Goal: Task Accomplishment & Management: Manage account settings

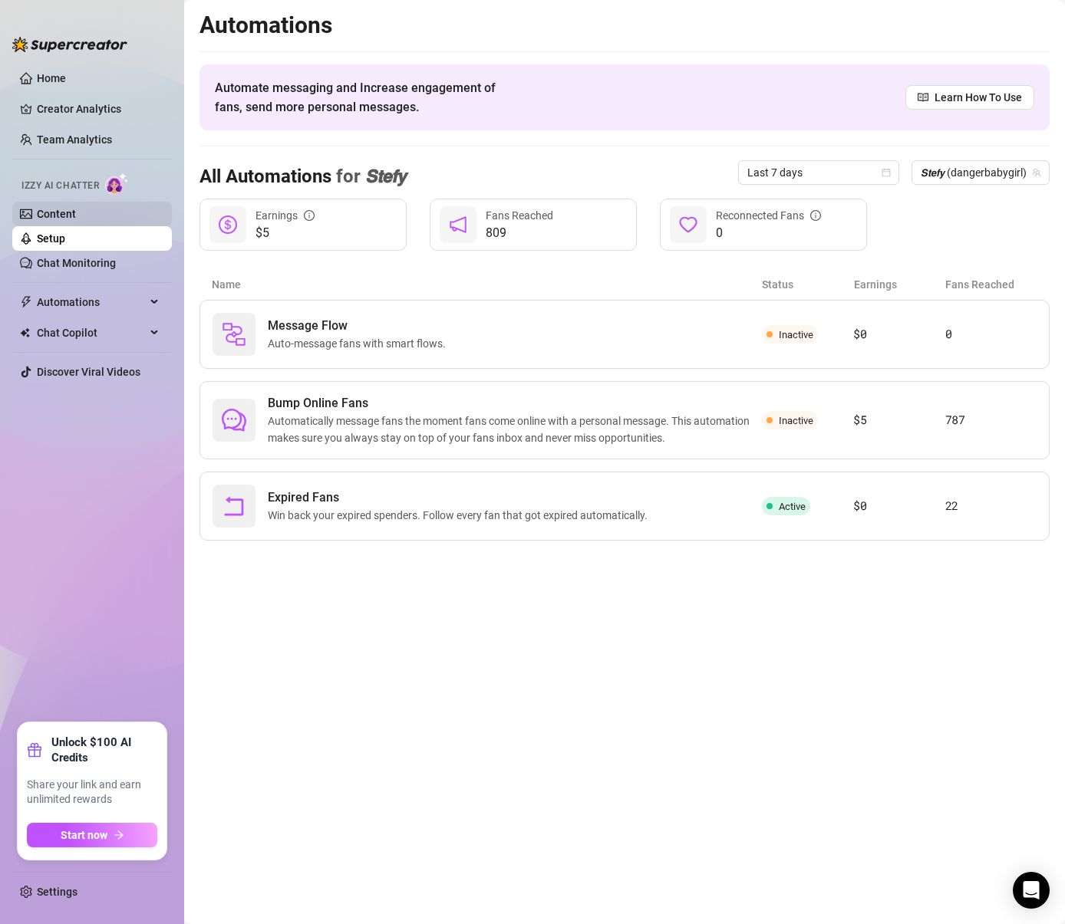
click at [55, 208] on link "Content" at bounding box center [56, 214] width 39 height 12
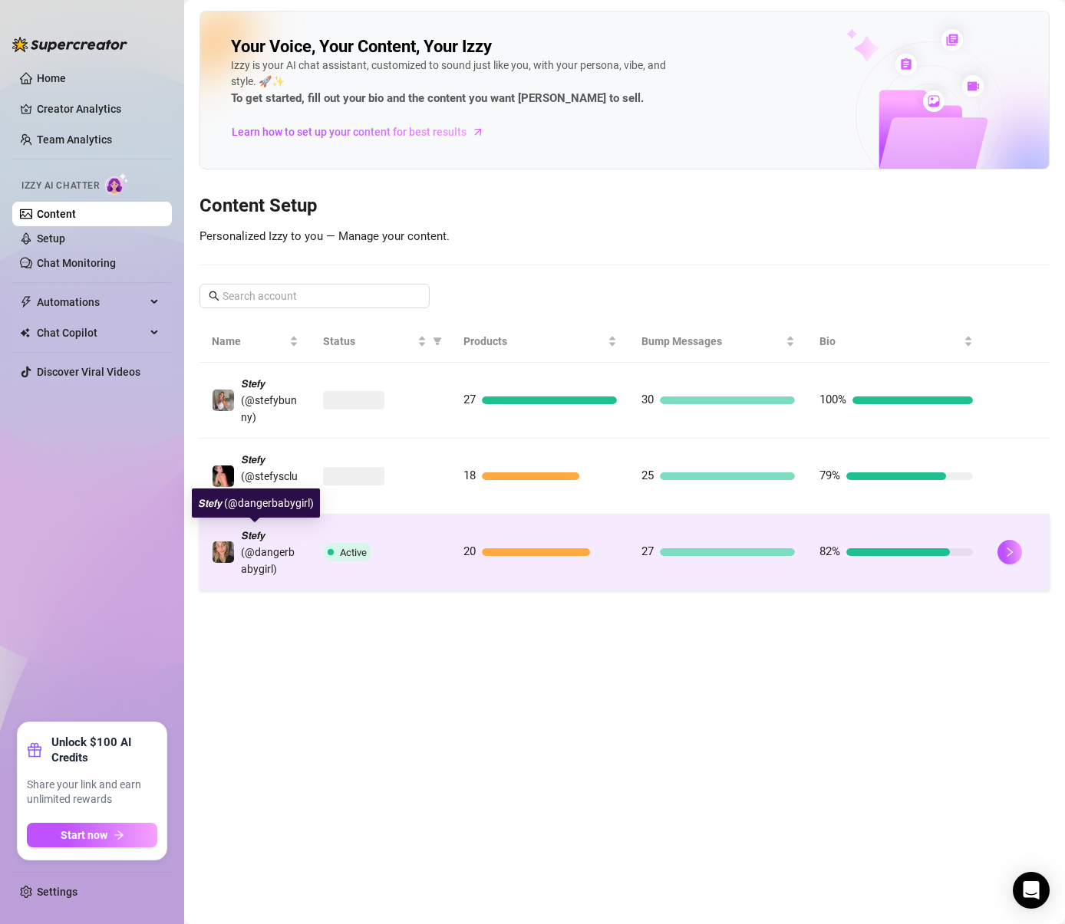
click at [255, 564] on span "𝙎𝙩𝙚𝙛𝙮 (@dangerbabygirl)" at bounding box center [268, 552] width 54 height 46
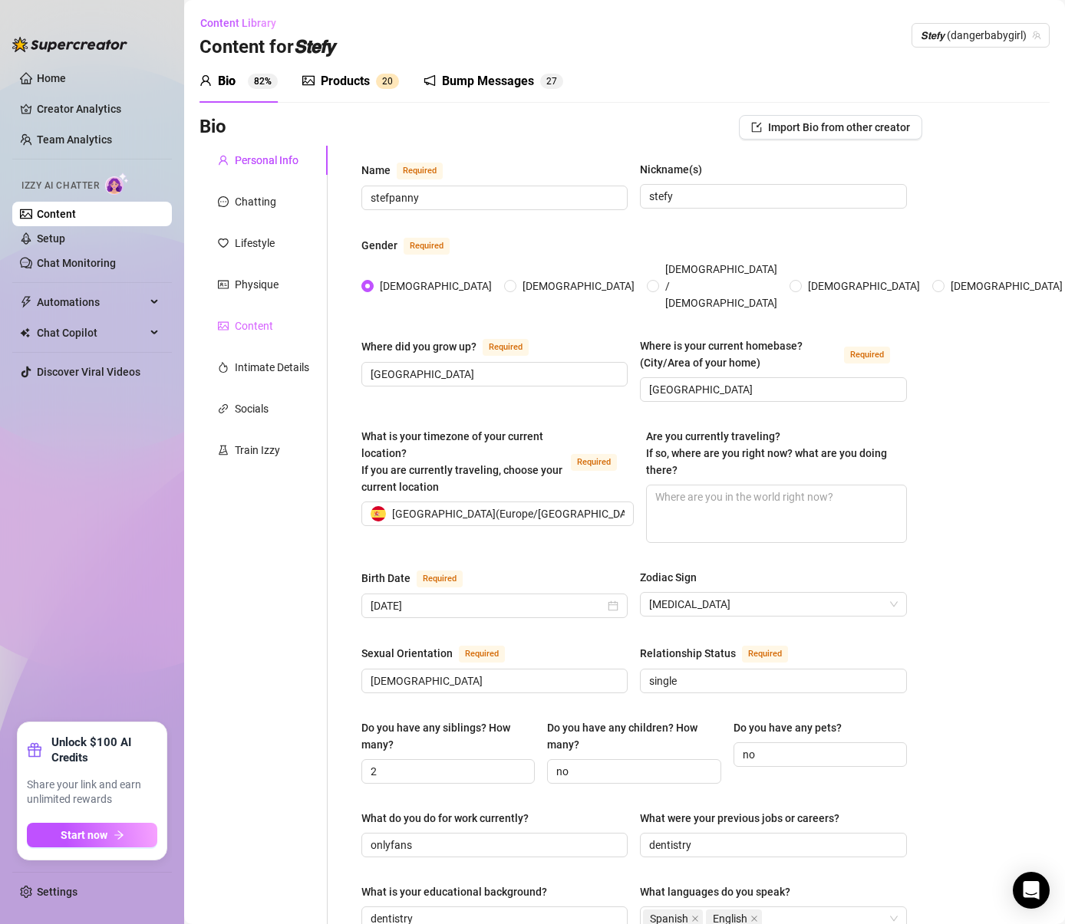
click at [259, 315] on div "Content" at bounding box center [263, 325] width 128 height 29
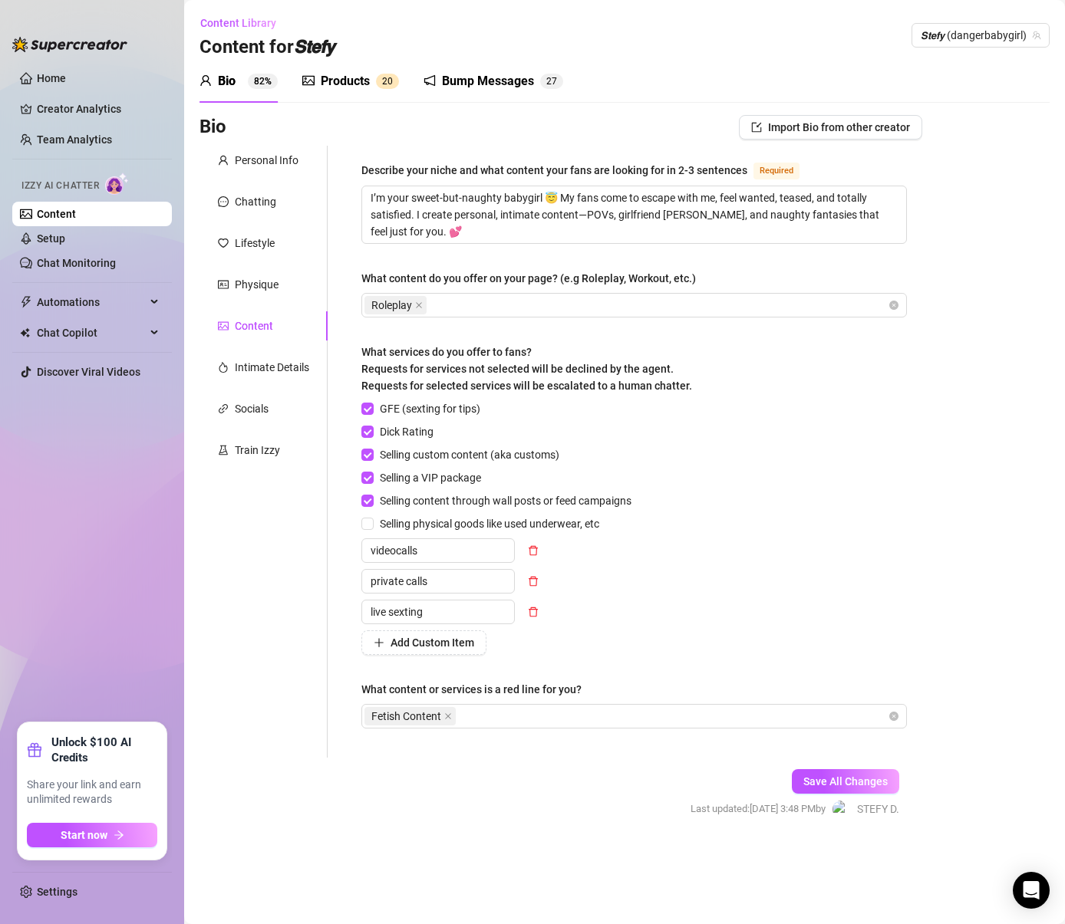
click at [393, 74] on sup "2 0" at bounding box center [387, 81] width 23 height 15
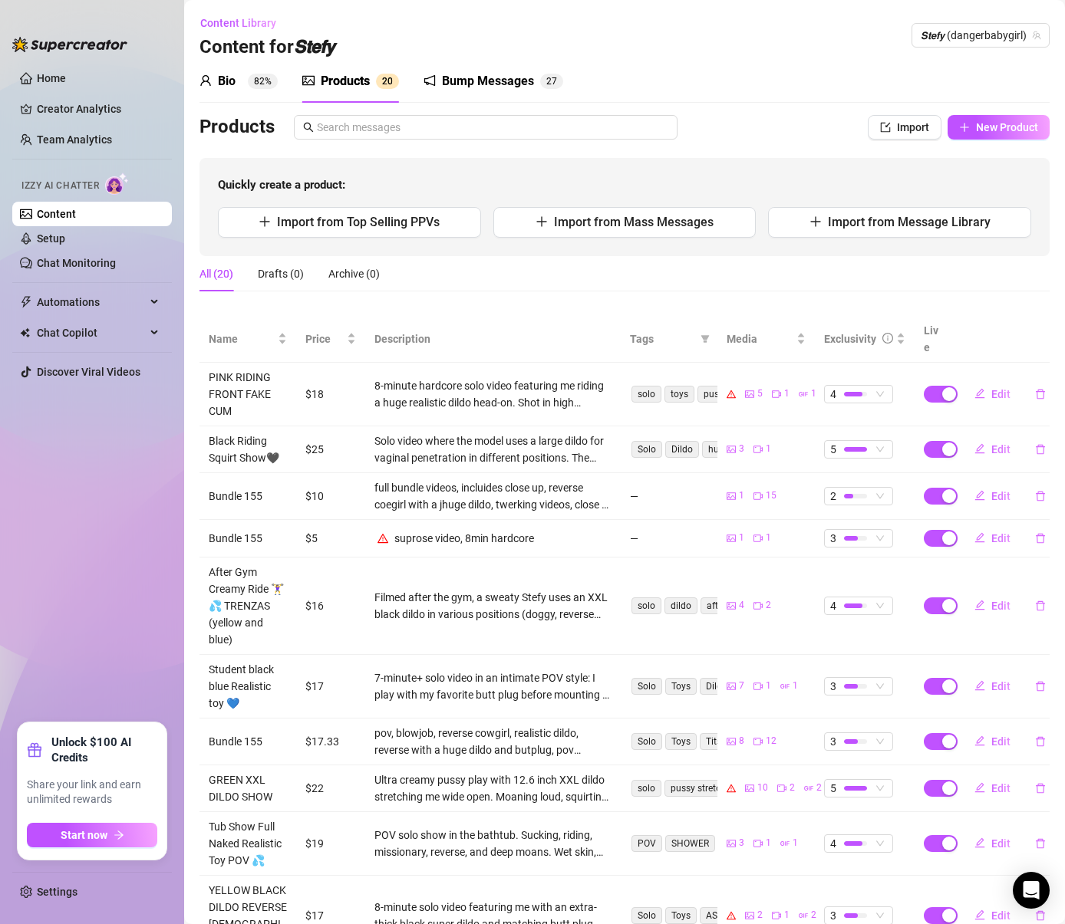
click at [483, 77] on div "Bump Messages" at bounding box center [488, 81] width 92 height 18
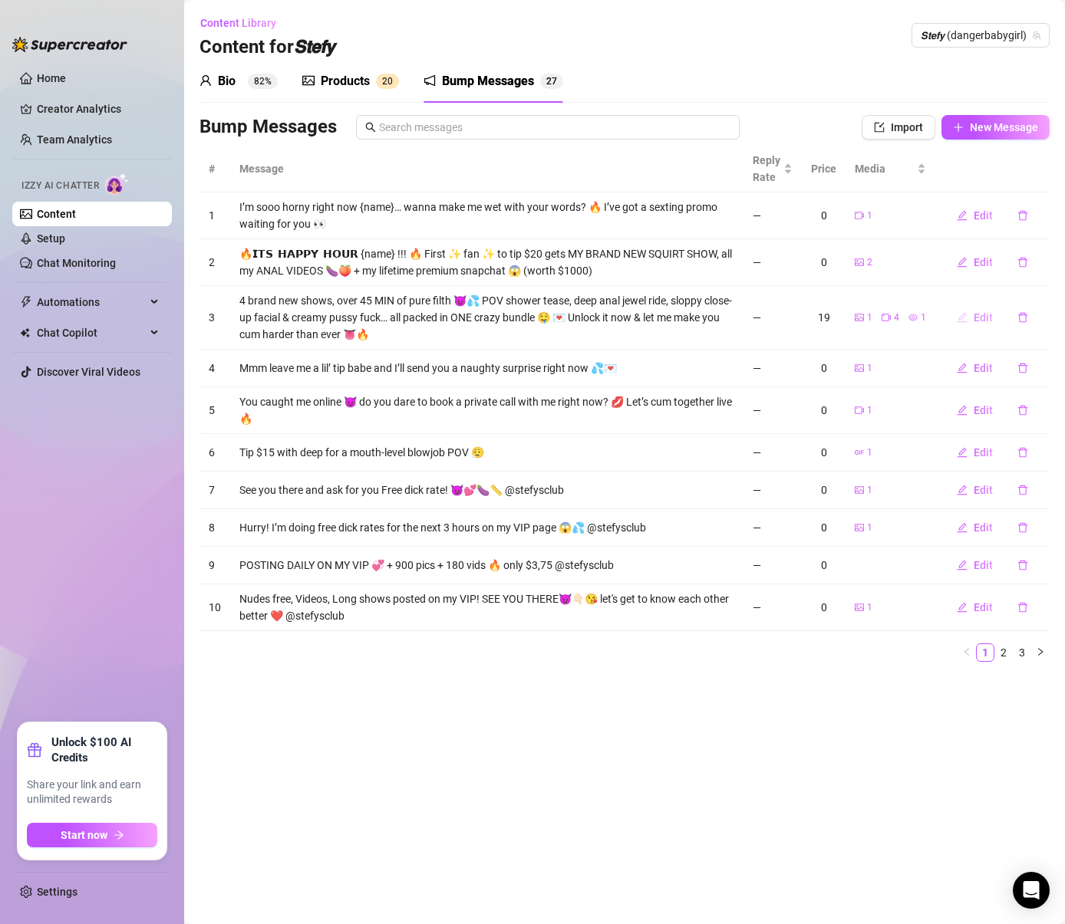
click at [968, 317] on button "Edit" at bounding box center [974, 317] width 61 height 25
type textarea "4 brand new shows, over 45 MIN of pure filth 😈💦 POV shower tease, deep anal jew…"
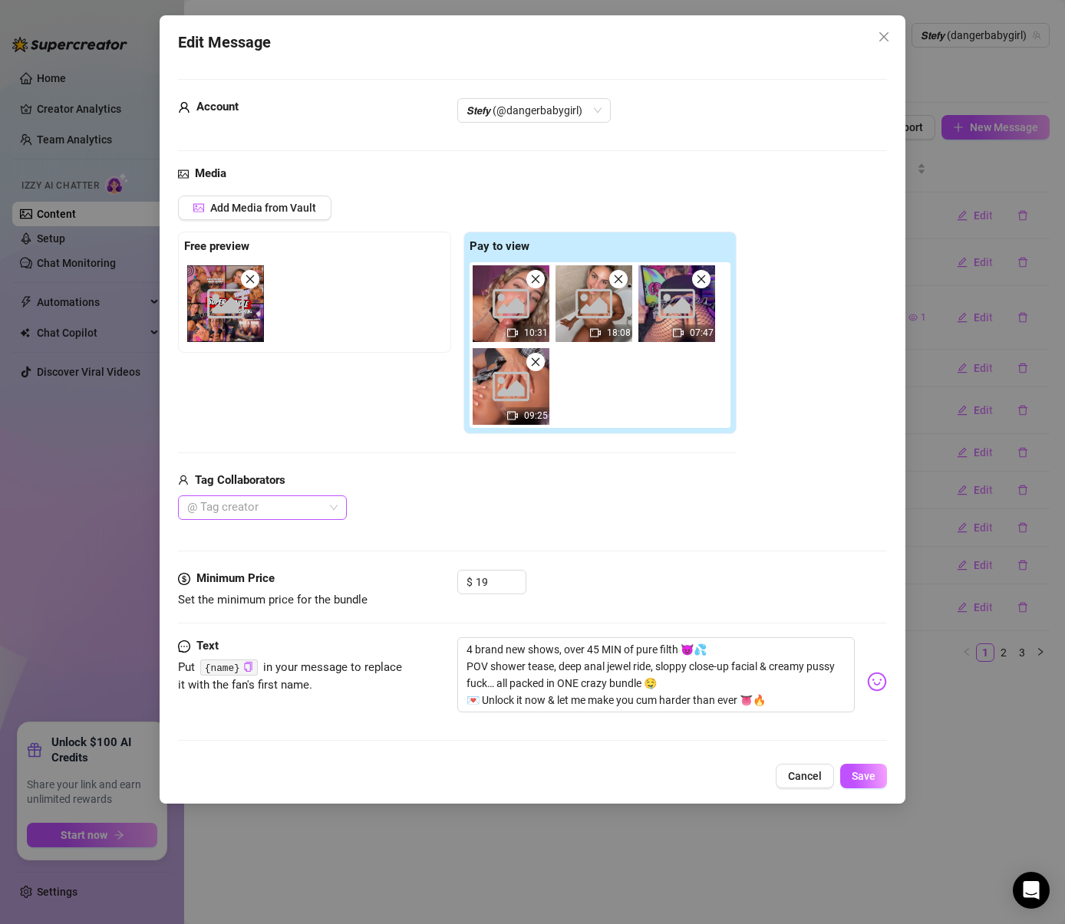
click at [287, 508] on div at bounding box center [254, 507] width 147 height 21
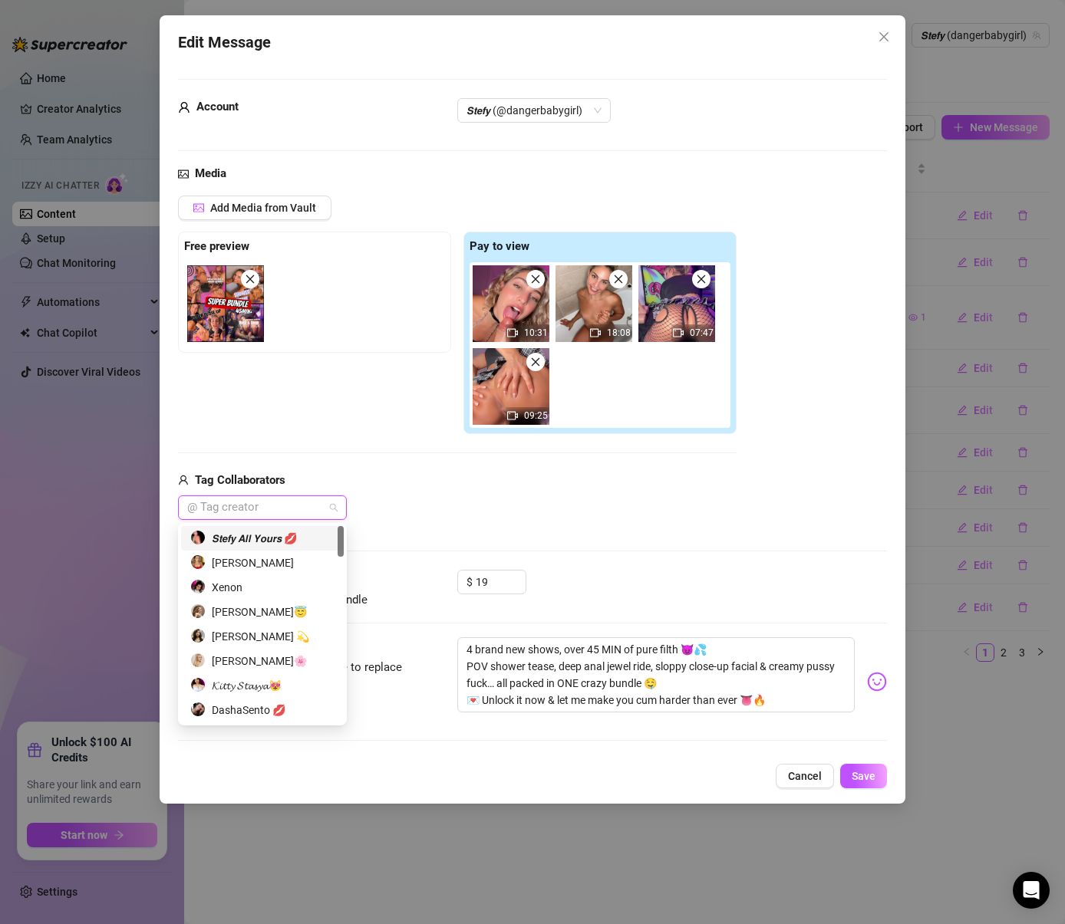
click at [250, 539] on div "𝙎𝙩𝙚𝙛𝙮 𝘼𝙡𝙡 𝙔𝙤𝙪𝙧𝙨 💋" at bounding box center [262, 538] width 144 height 17
click at [862, 774] on span "Save" at bounding box center [864, 776] width 24 height 12
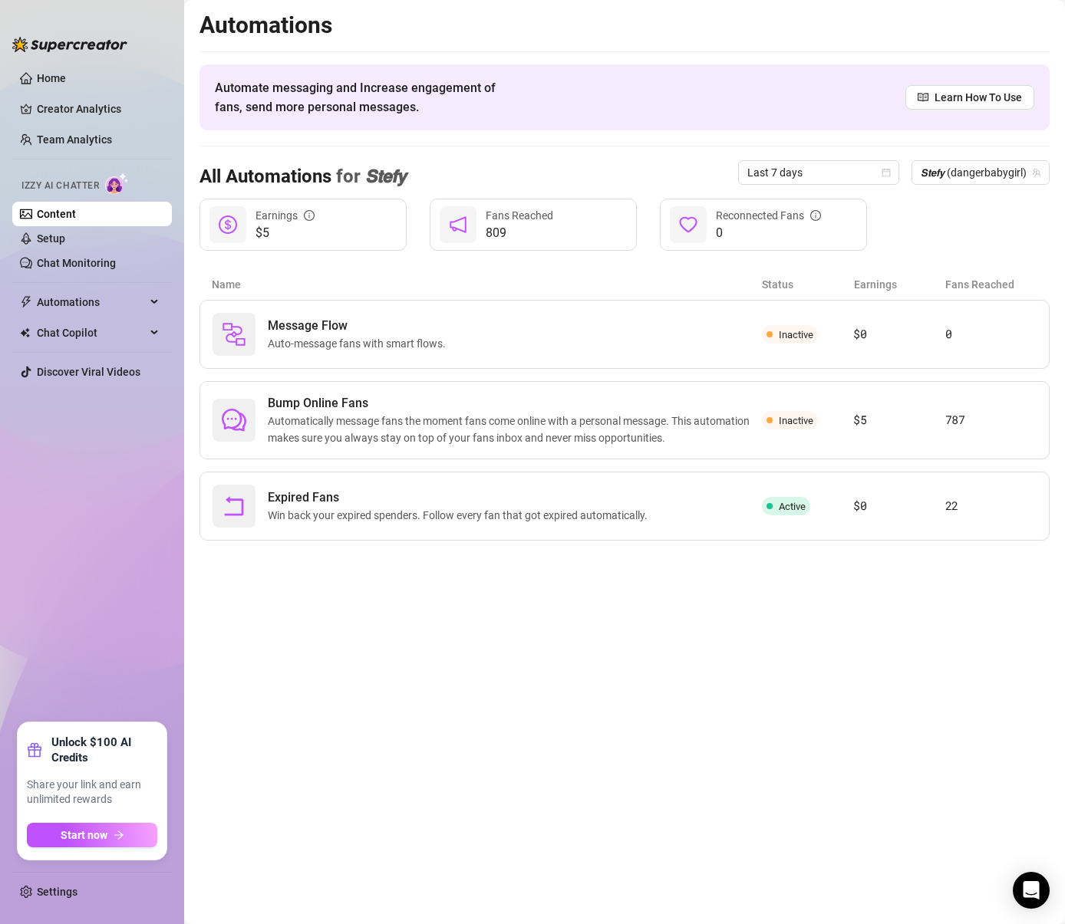
click at [61, 213] on link "Content" at bounding box center [56, 214] width 39 height 12
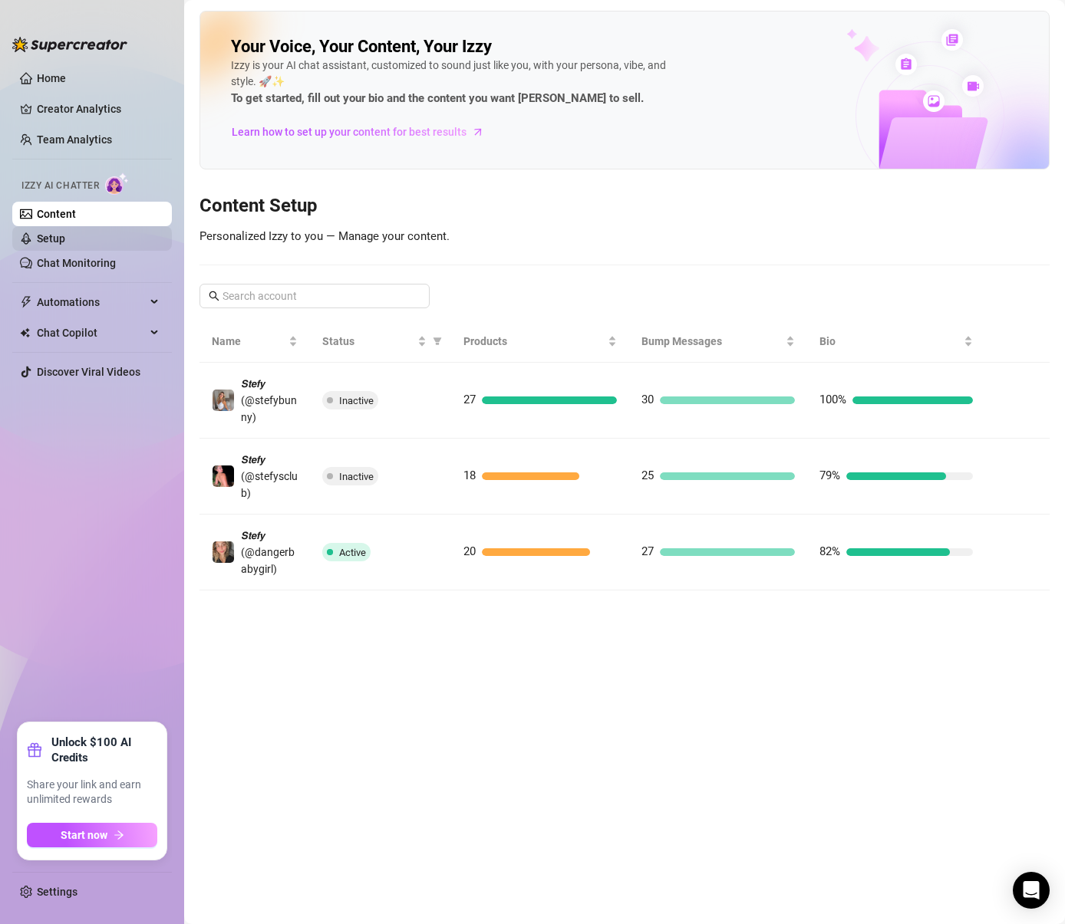
click at [54, 234] on link "Setup" at bounding box center [51, 238] width 28 height 12
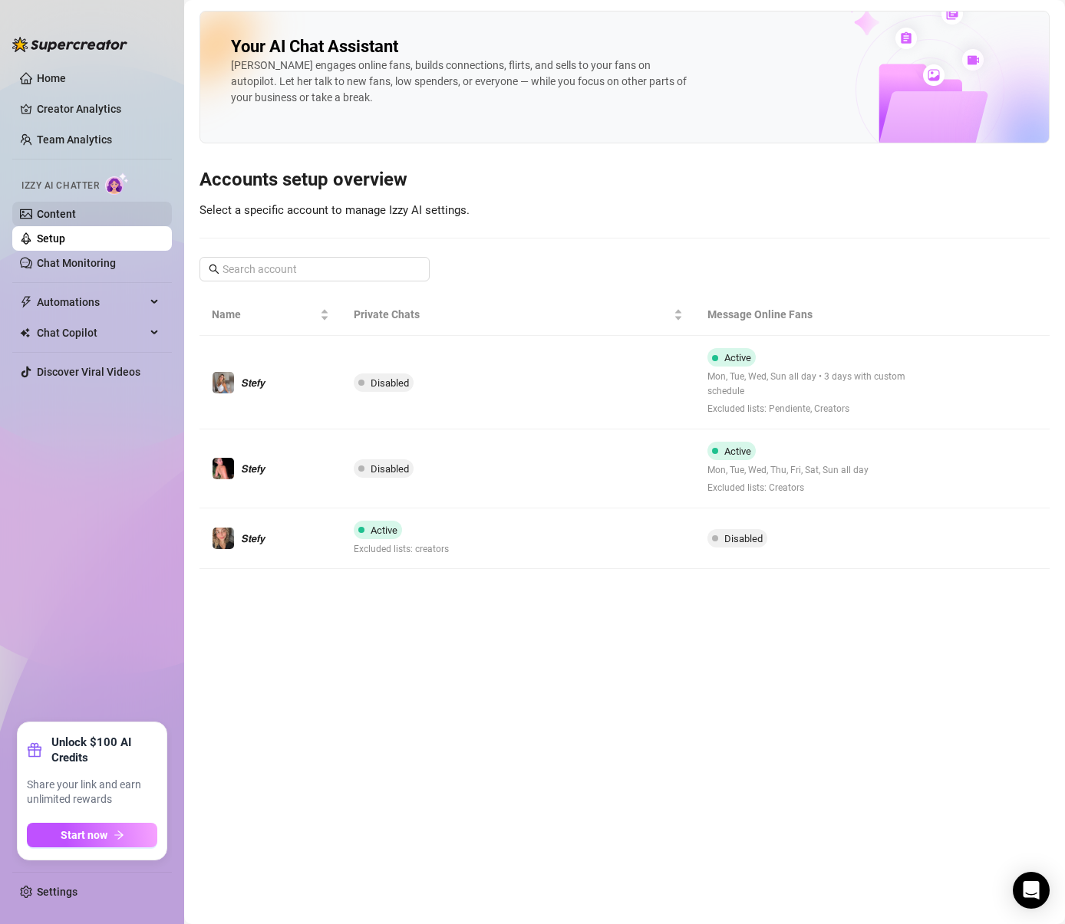
click at [68, 209] on link "Content" at bounding box center [56, 214] width 39 height 12
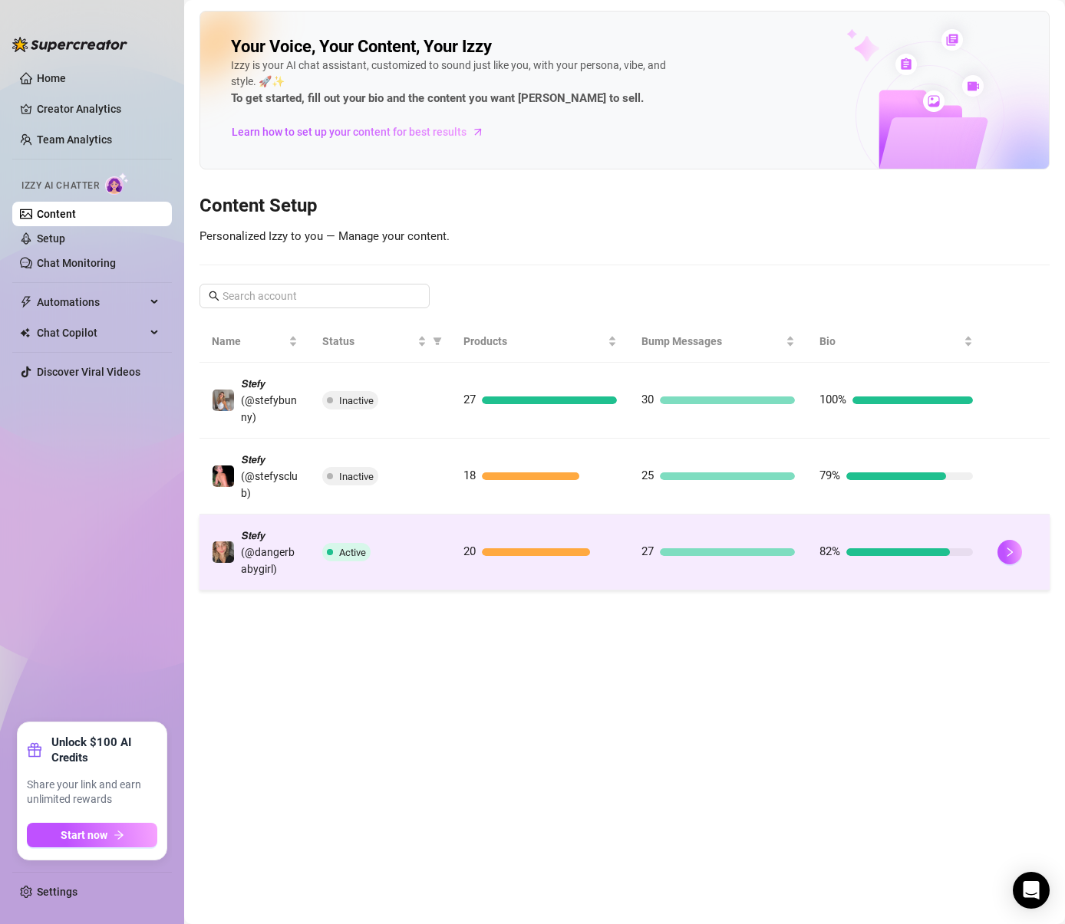
click at [677, 549] on div at bounding box center [727, 553] width 135 height 8
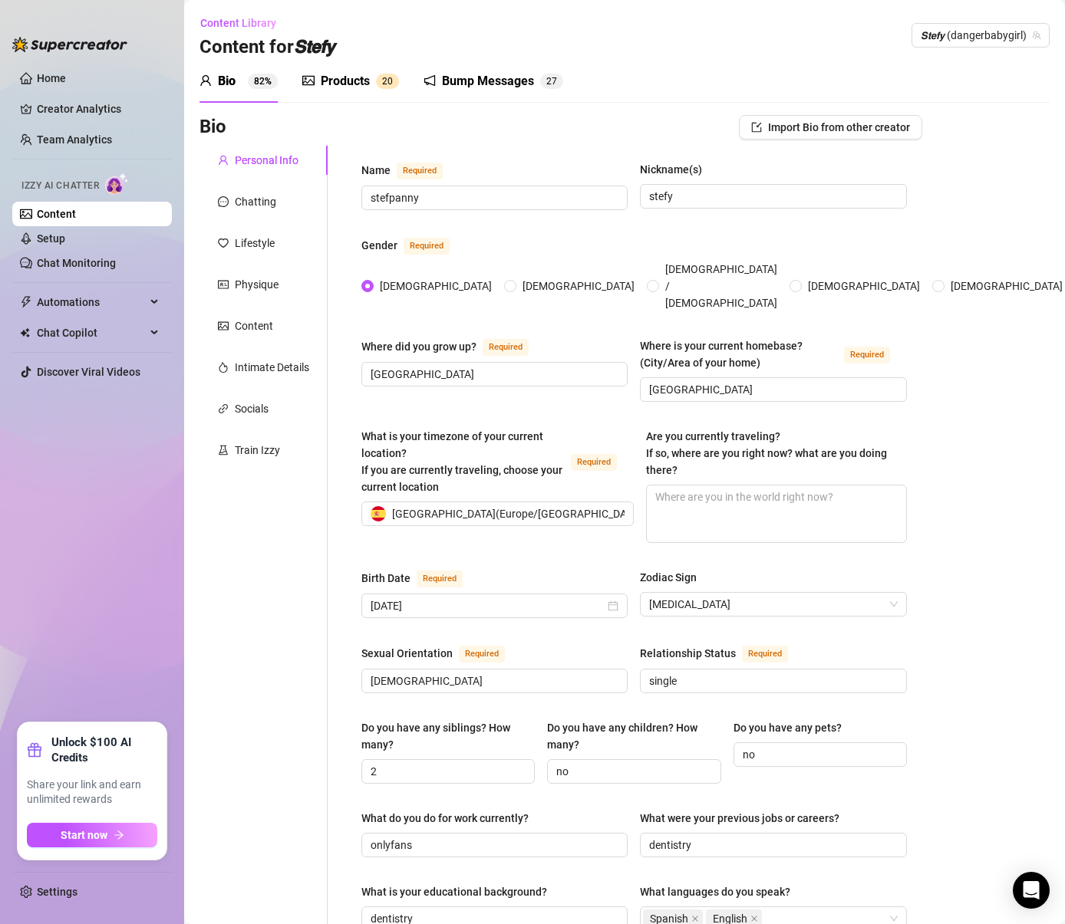
click at [483, 76] on div "Bump Messages" at bounding box center [488, 81] width 92 height 18
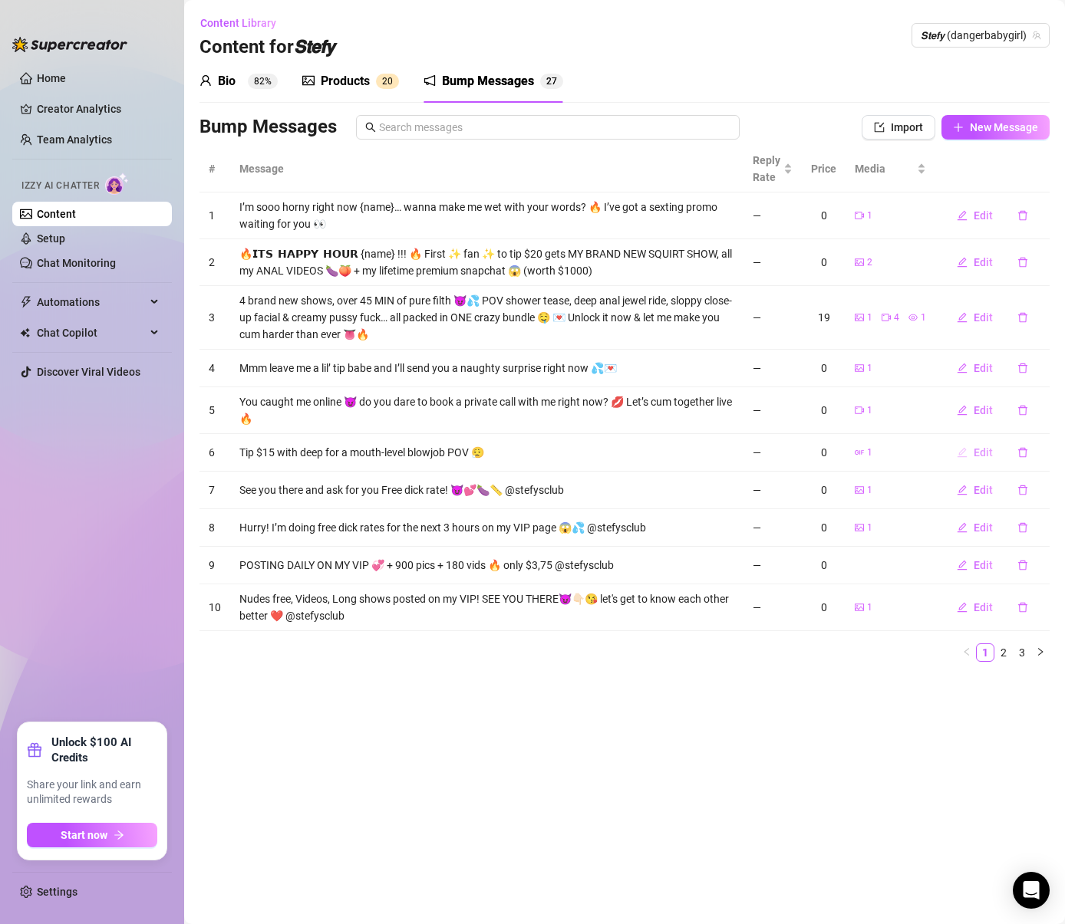
click at [980, 454] on span "Edit" at bounding box center [983, 452] width 19 height 12
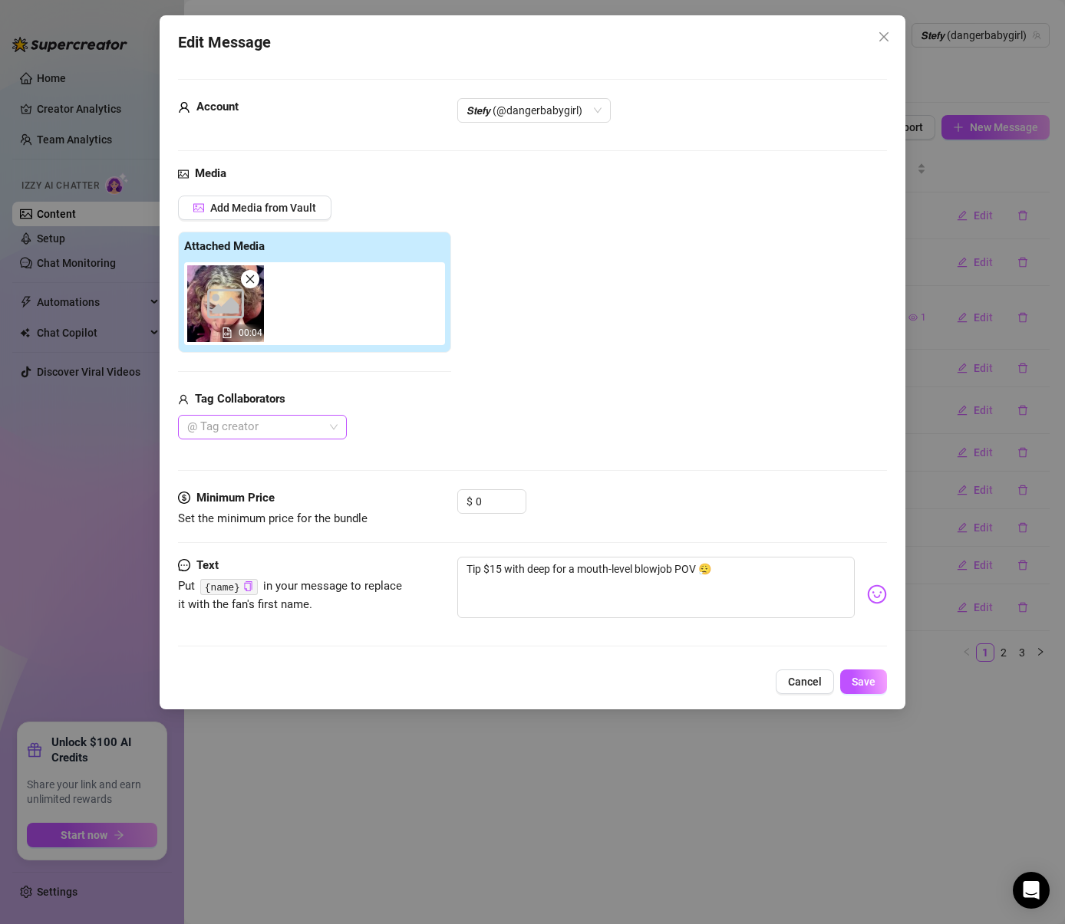
click at [268, 423] on div at bounding box center [254, 427] width 147 height 21
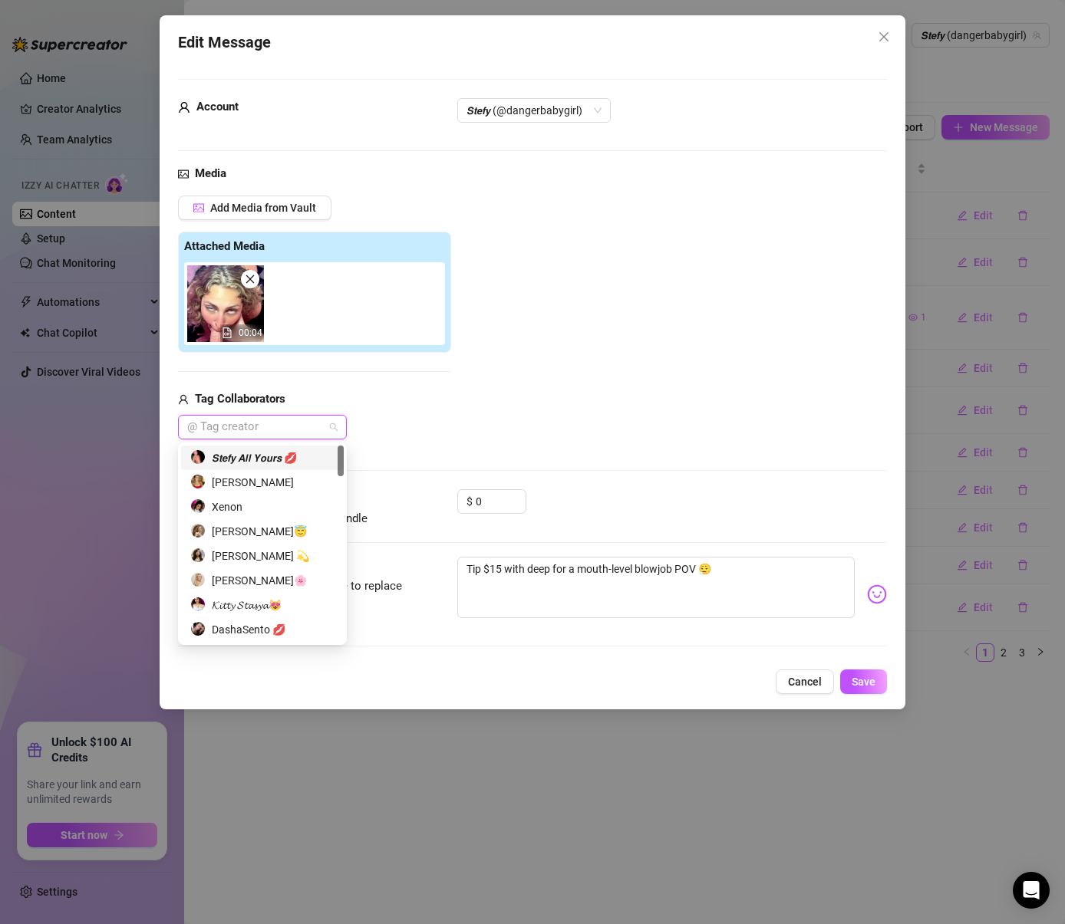
click at [262, 460] on div "𝙎𝙩𝙚𝙛𝙮 𝘼𝙡𝙡 𝙔𝙤𝙪𝙧𝙨 💋" at bounding box center [262, 458] width 144 height 17
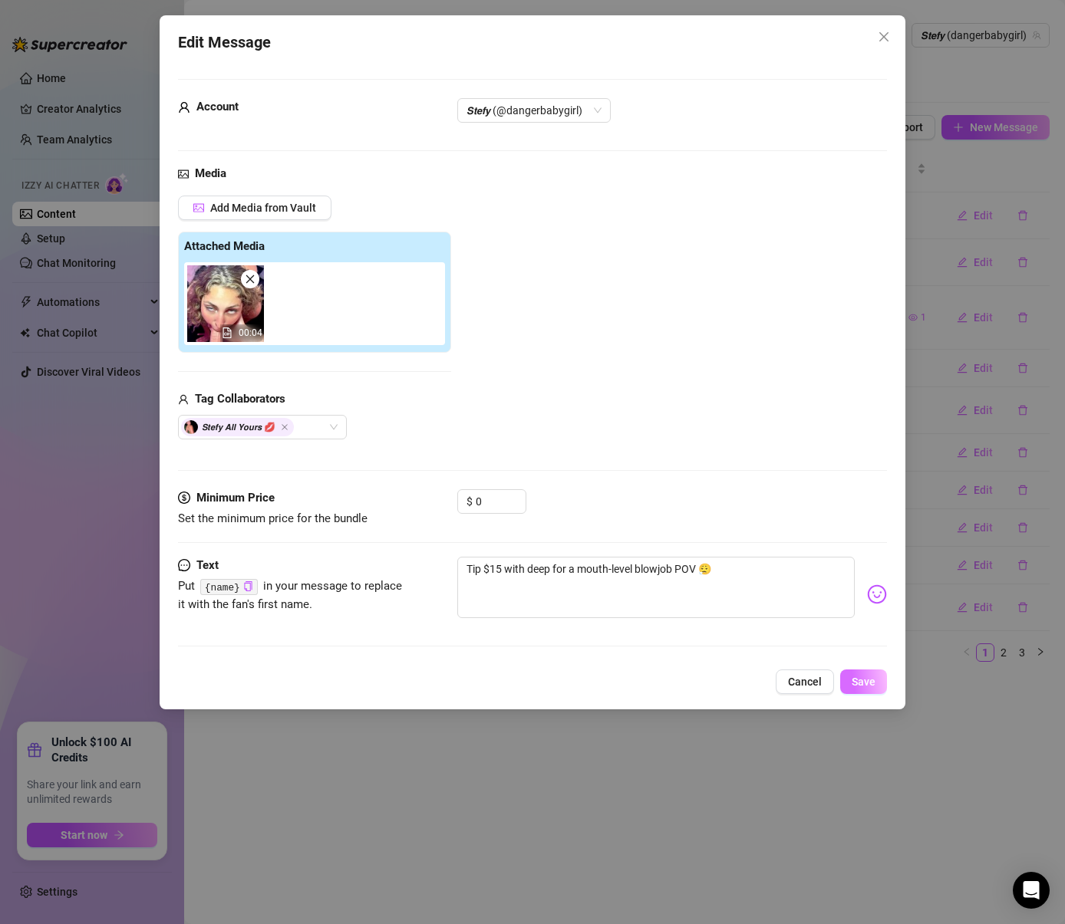
click at [876, 689] on button "Save" at bounding box center [863, 682] width 47 height 25
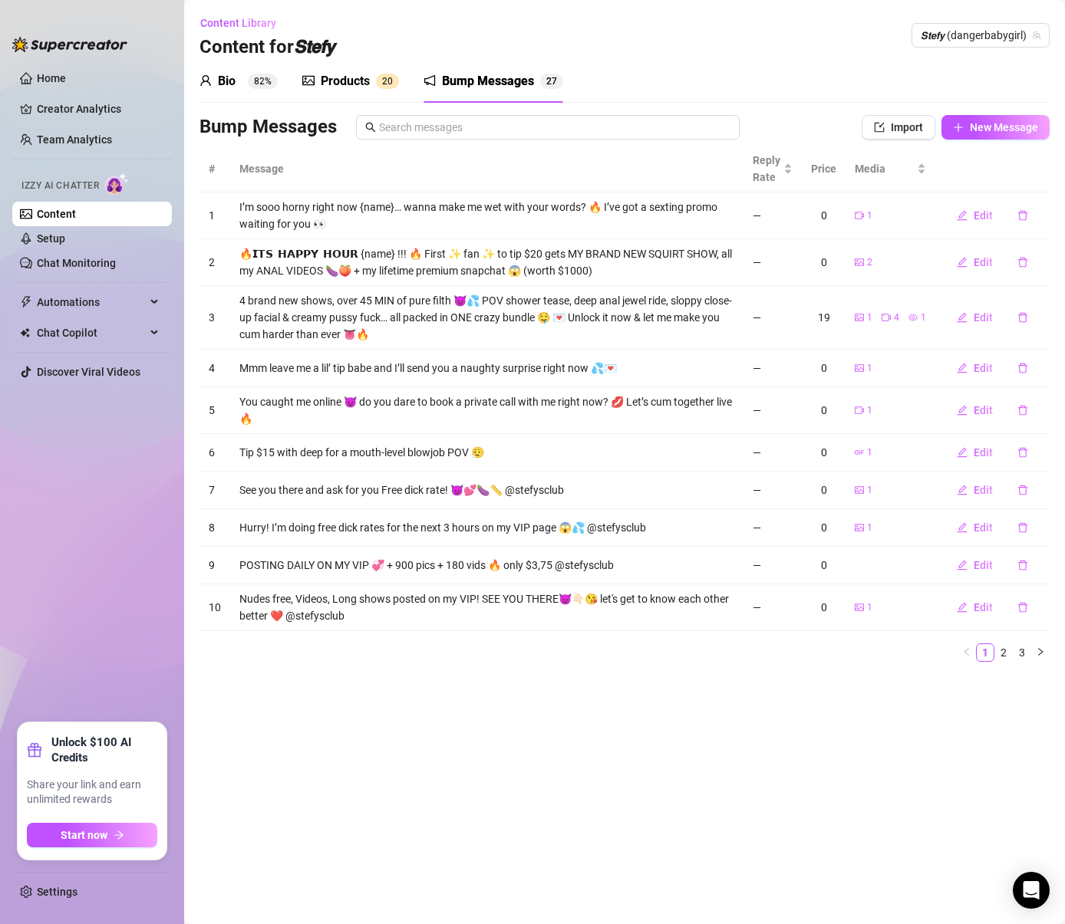
click at [860, 373] on div "1" at bounding box center [864, 368] width 18 height 15
click at [361, 79] on div "Products" at bounding box center [345, 81] width 49 height 18
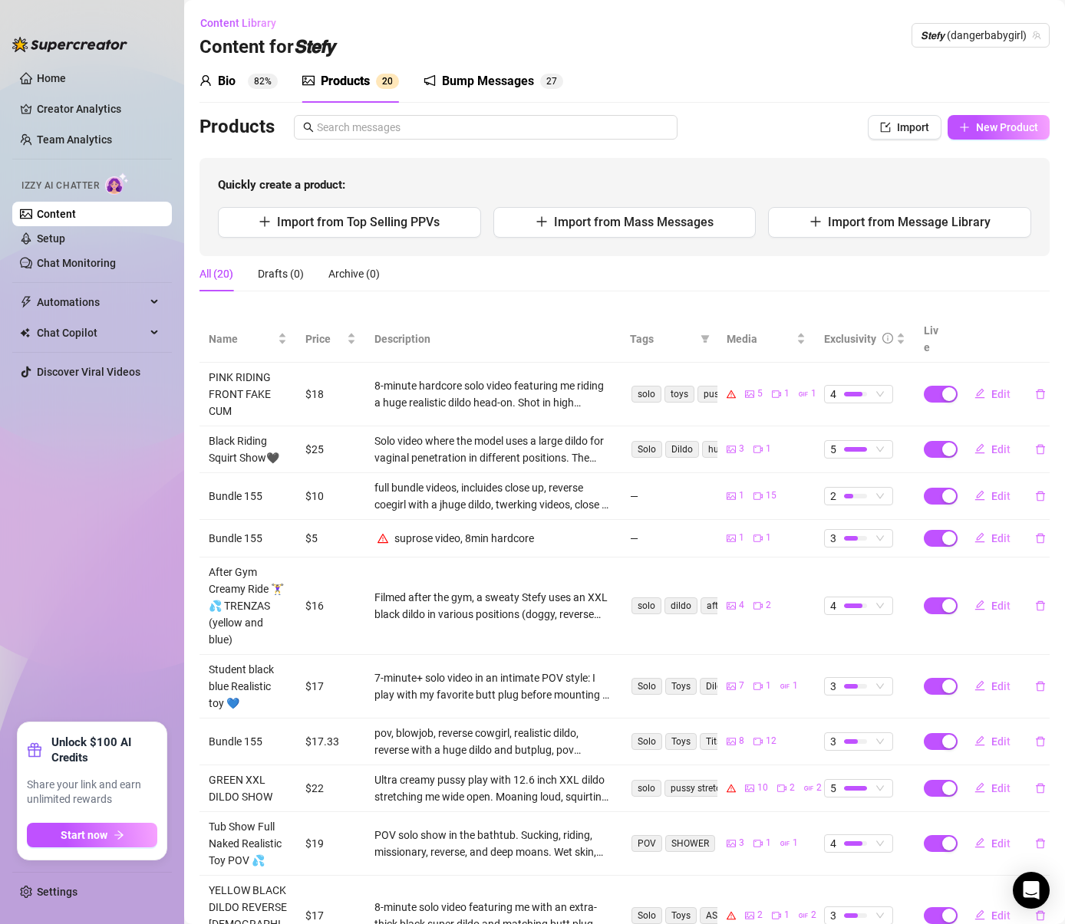
click at [544, 88] on span "2 7" at bounding box center [551, 81] width 23 height 15
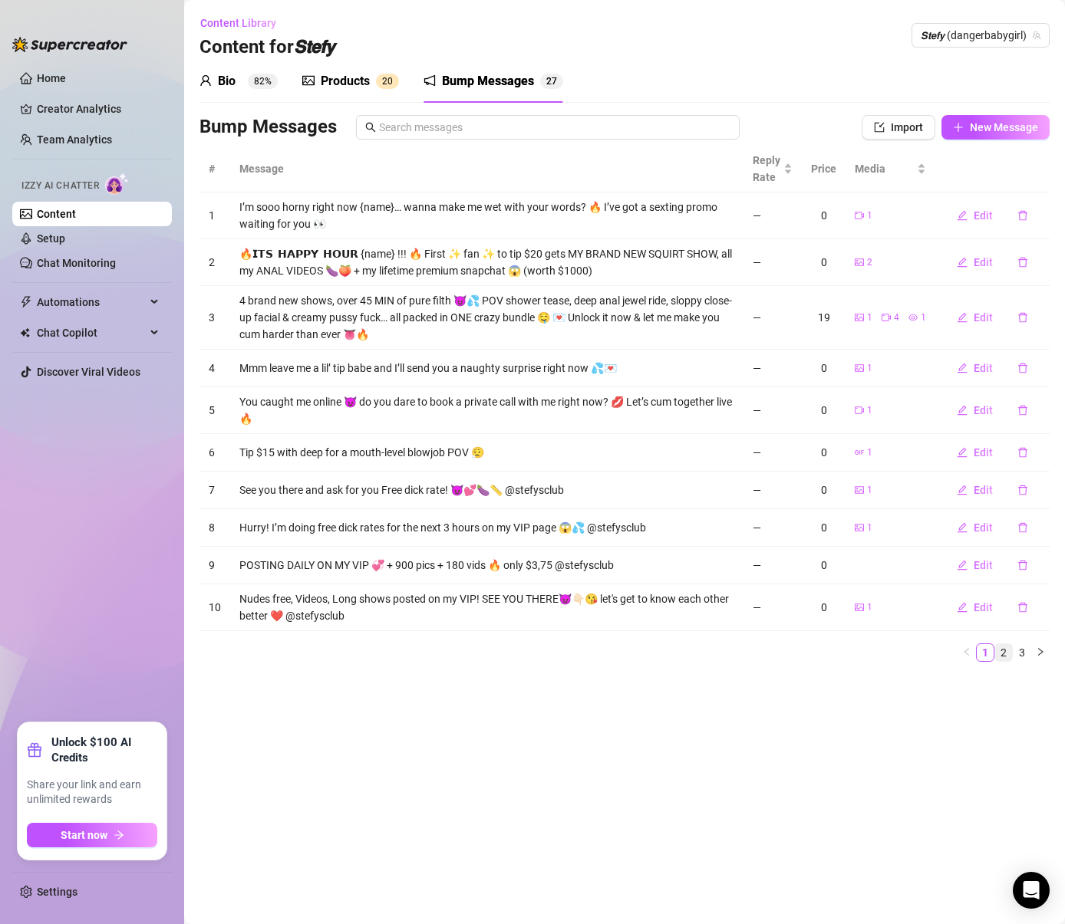
click at [1004, 654] on link "2" at bounding box center [1003, 652] width 17 height 17
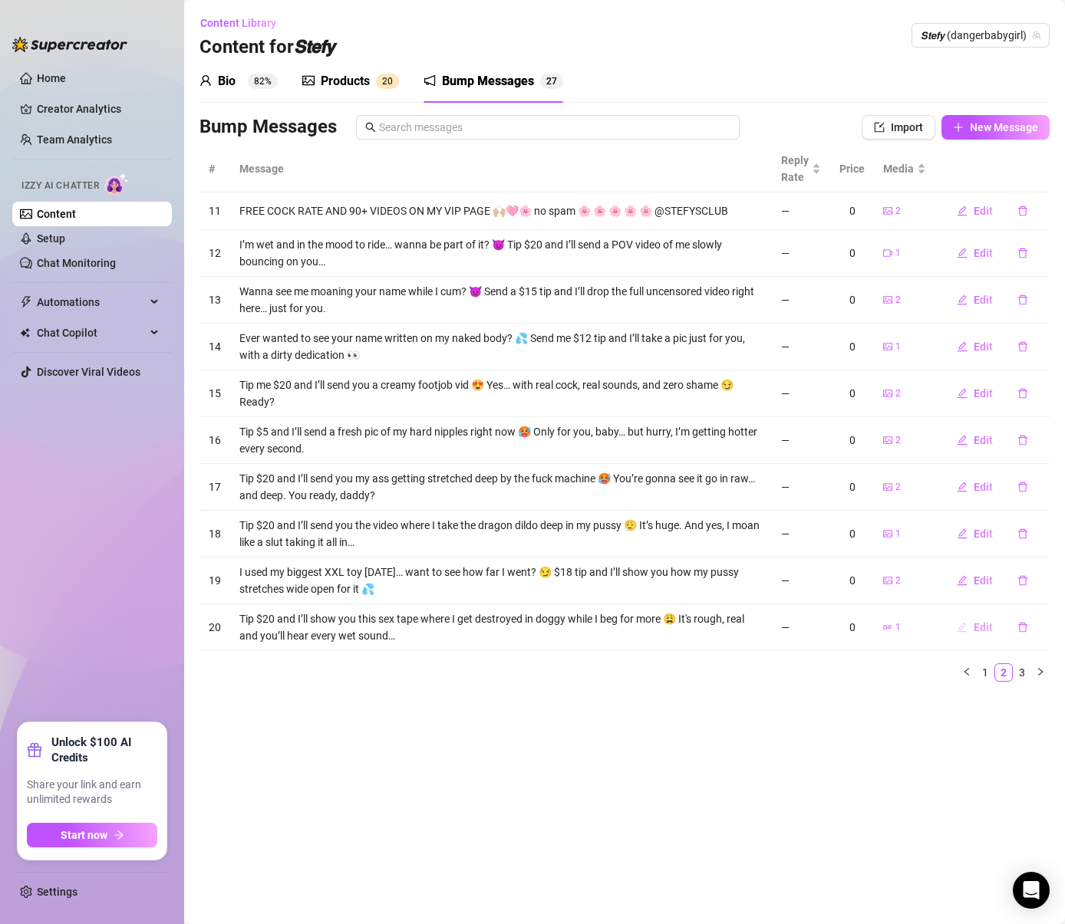
click at [990, 628] on span "Edit" at bounding box center [983, 627] width 19 height 12
type textarea "Tip $20 and I’ll show you this sex tape where I get destroyed in doggy while I …"
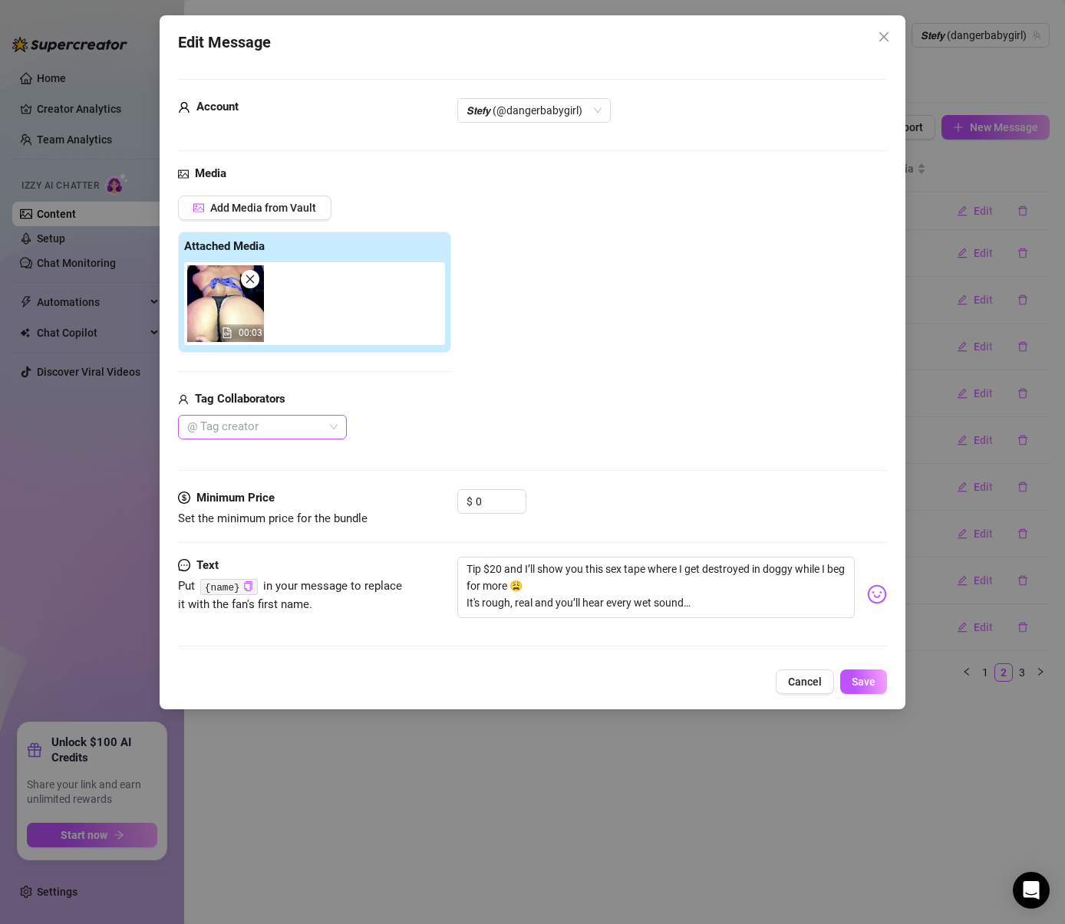
click at [240, 436] on div at bounding box center [254, 427] width 147 height 21
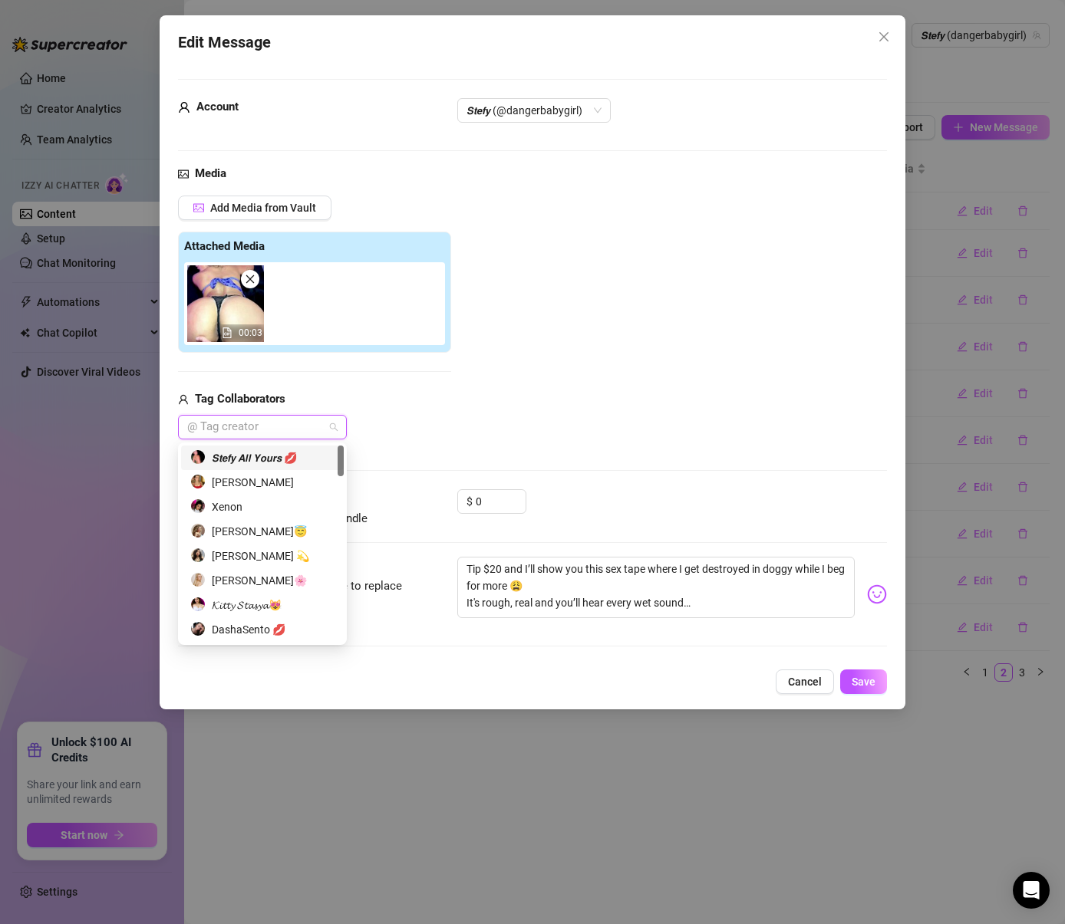
click at [250, 459] on div "𝙎𝙩𝙚𝙛𝙮 𝘼𝙡𝙡 𝙔𝙤𝙪𝙧𝙨 💋" at bounding box center [262, 458] width 144 height 17
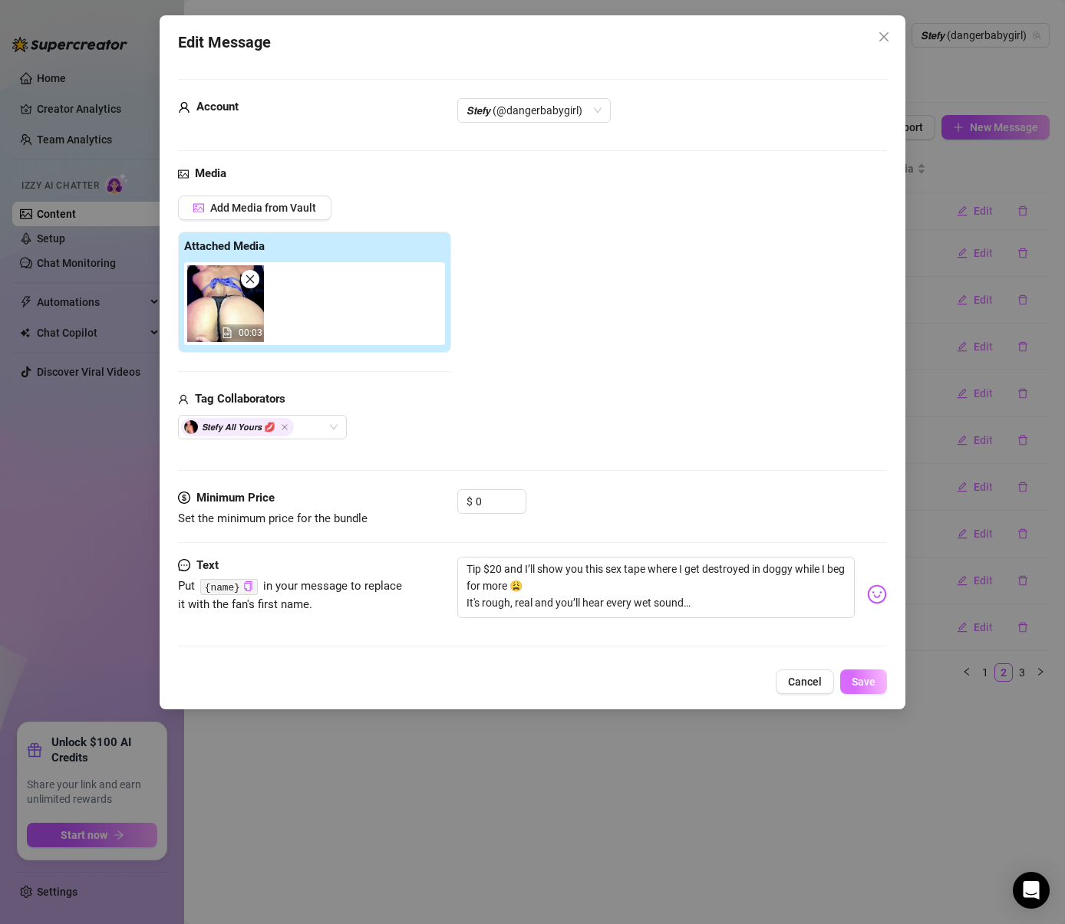
click at [858, 683] on span "Save" at bounding box center [864, 682] width 24 height 12
